Goal: Find specific page/section: Find specific page/section

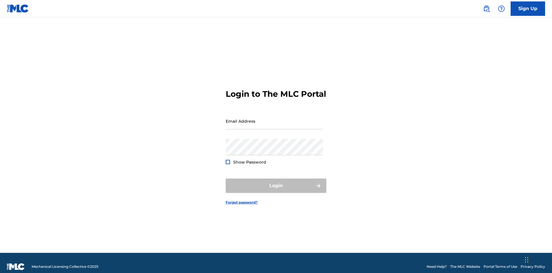
scroll to position [7, 0]
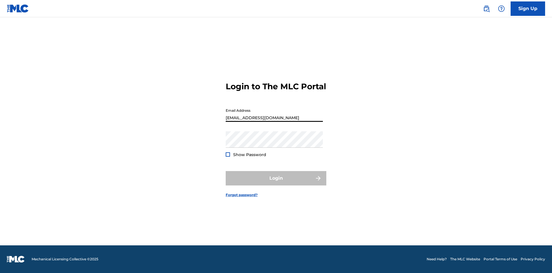
type input "Duke.McTesterson@gmail.com"
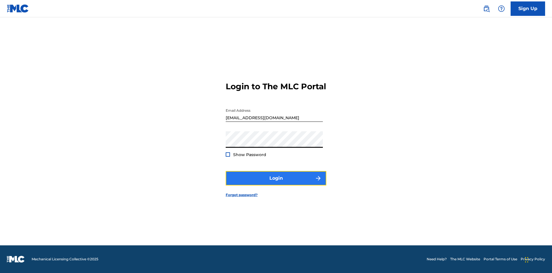
click at [276, 183] on button "Login" at bounding box center [276, 178] width 101 height 14
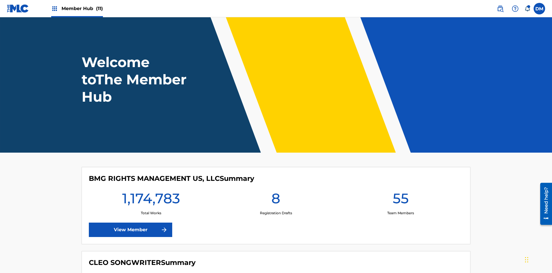
click at [82, 8] on span "Member Hub (11)" at bounding box center [82, 8] width 41 height 7
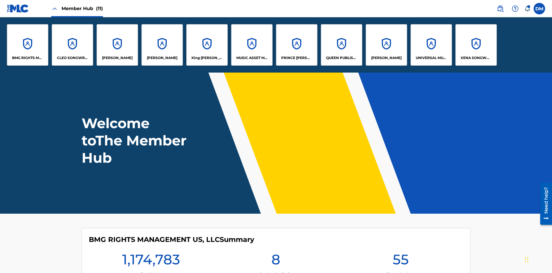
scroll to position [21, 0]
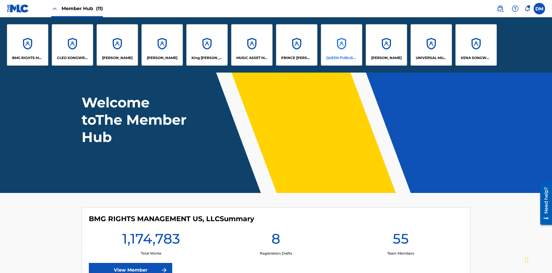
click at [341, 58] on p "QUEEN PUBLISHA" at bounding box center [341, 57] width 31 height 5
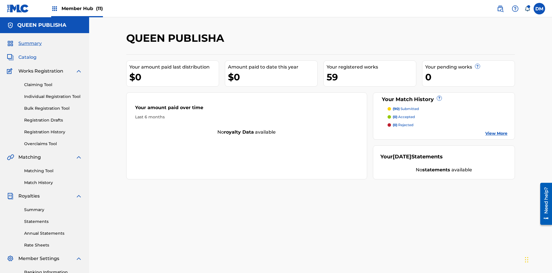
click at [27, 54] on span "Catalog" at bounding box center [27, 57] width 18 height 7
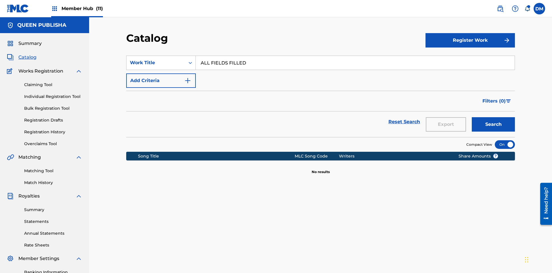
scroll to position [60, 0]
